Goal: Check status: Check status

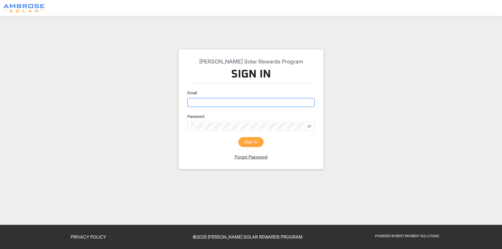
type input "[PERSON_NAME][EMAIL_ADDRESS][DOMAIN_NAME]"
click at [249, 139] on button "Sign In" at bounding box center [250, 142] width 25 height 10
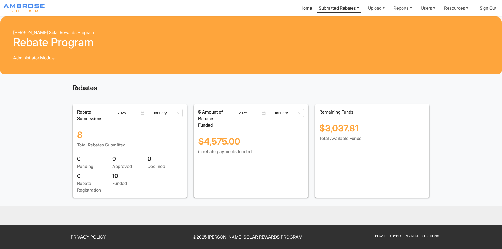
click at [339, 7] on link "Submitted Rebates" at bounding box center [338, 7] width 45 height 10
click at [322, 22] on div "Pending Rebates" at bounding box center [339, 21] width 35 height 7
